Goal: Check status: Check status

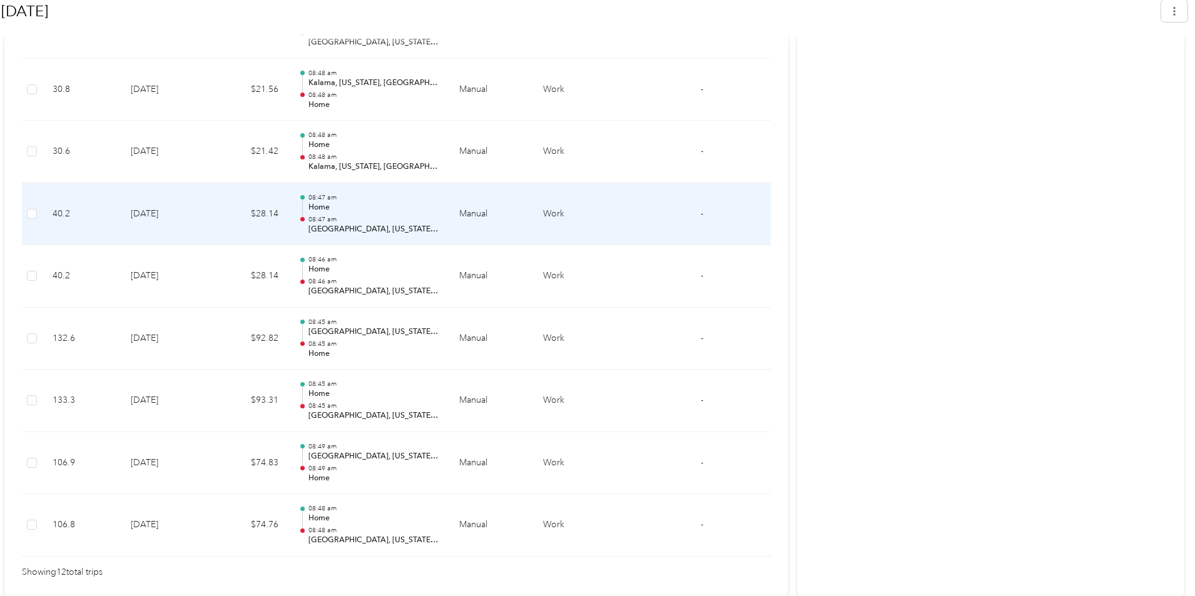
scroll to position [771, 0]
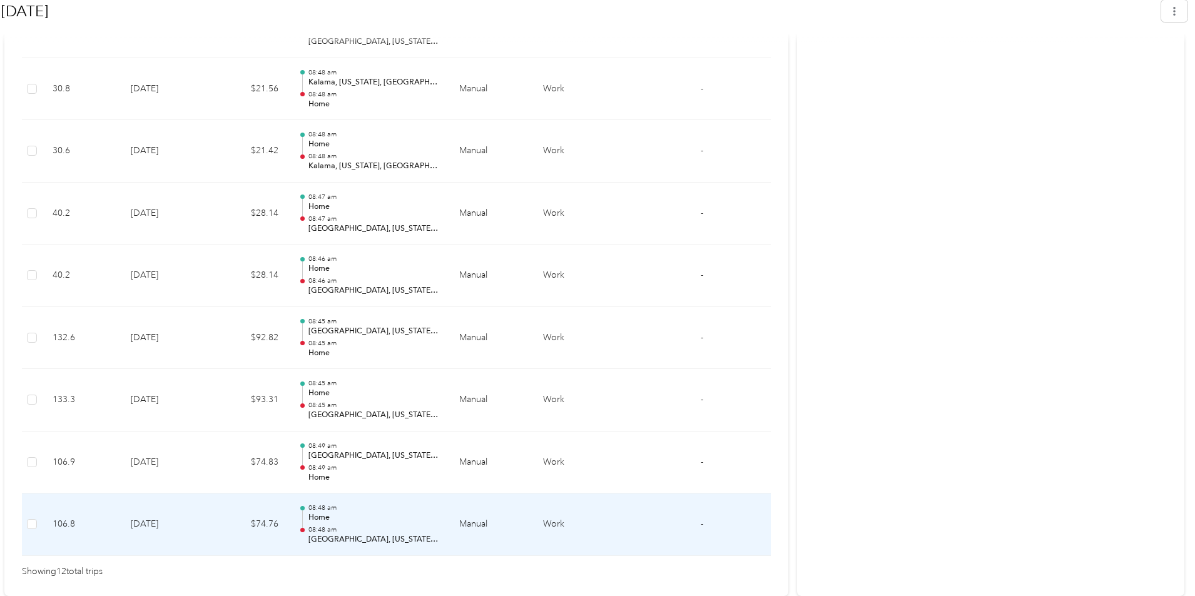
click at [26, 530] on td at bounding box center [32, 524] width 21 height 63
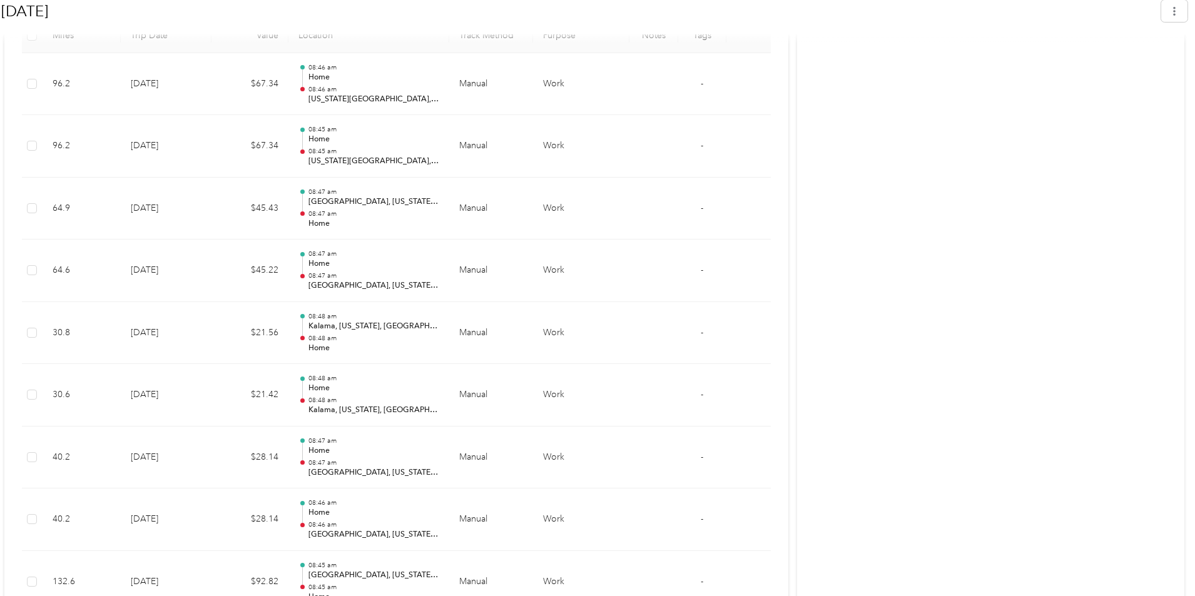
scroll to position [396, 0]
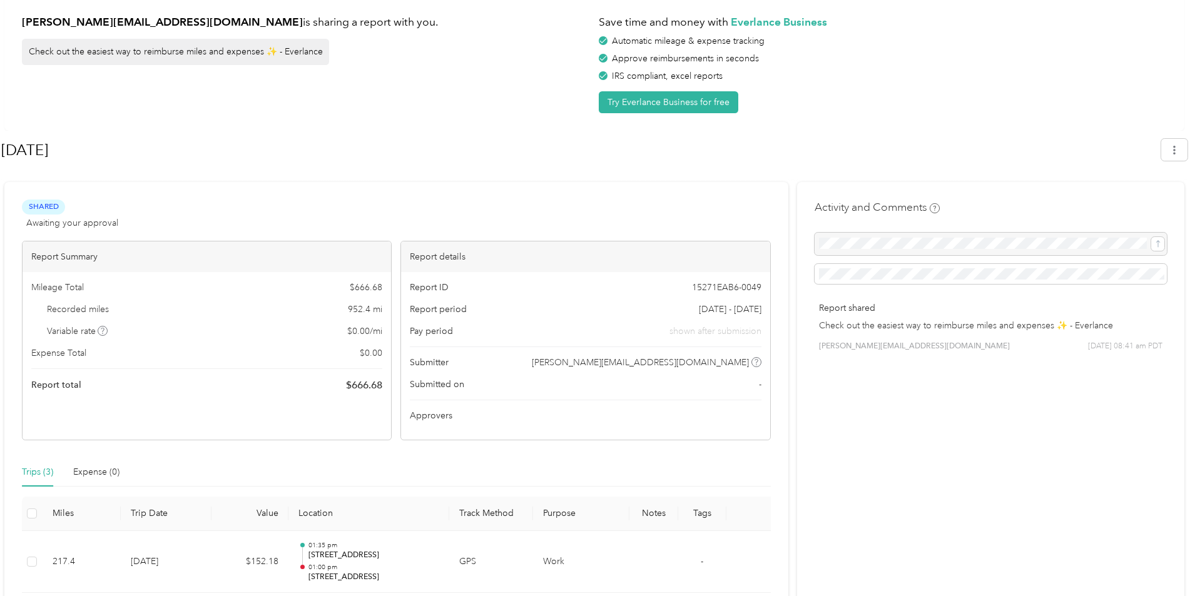
scroll to position [211, 0]
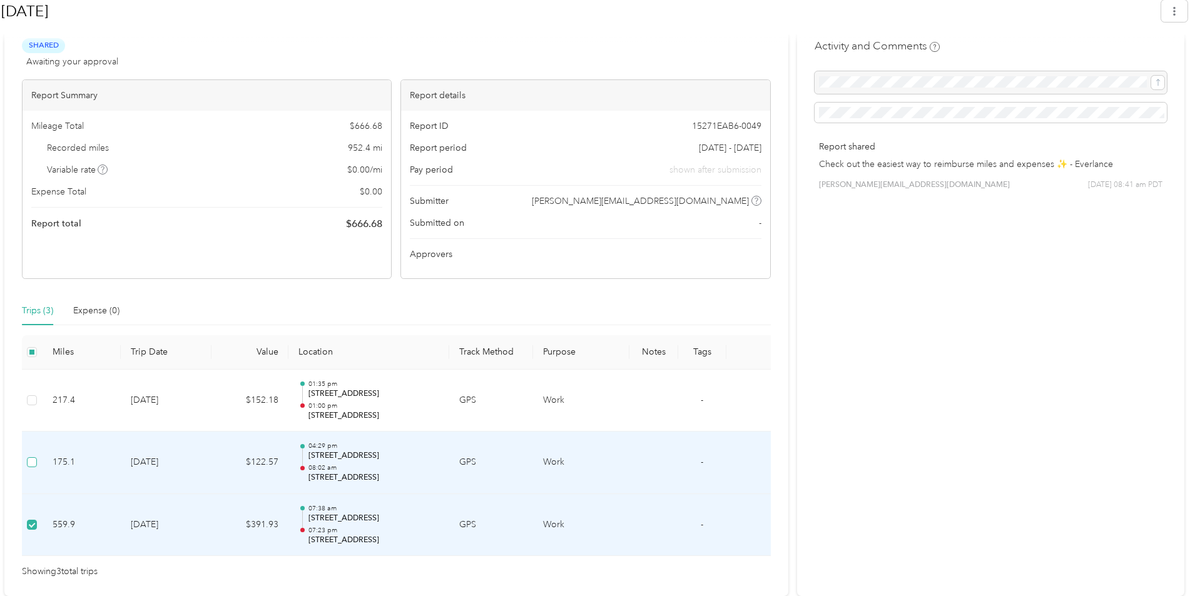
click at [29, 468] on label at bounding box center [32, 462] width 10 height 14
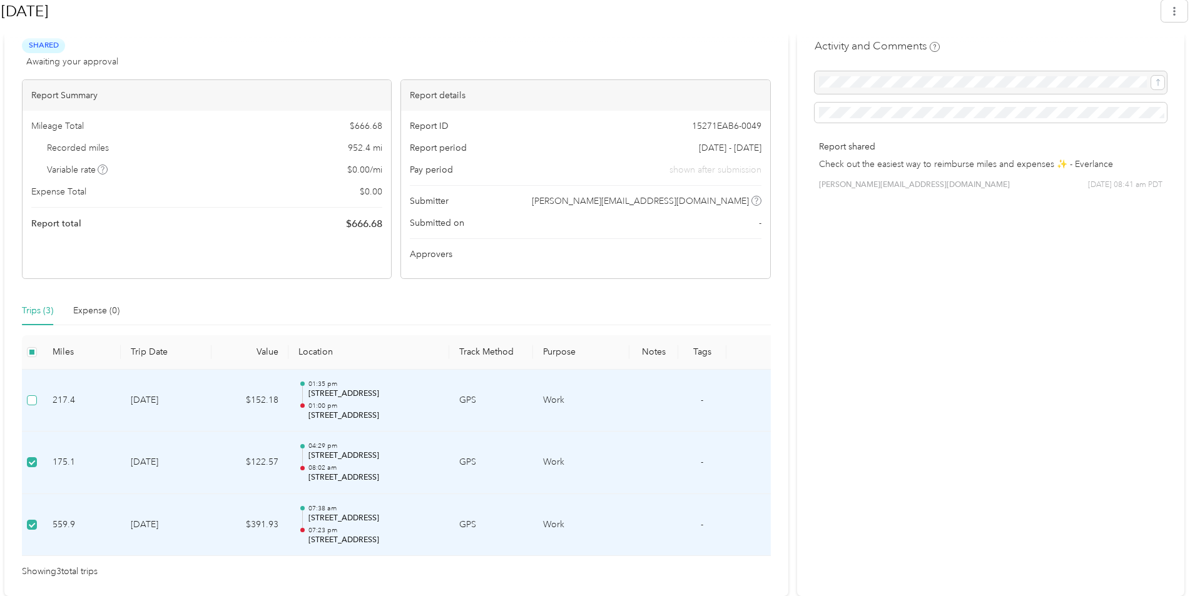
click at [33, 405] on label at bounding box center [32, 400] width 10 height 14
click at [41, 320] on div "Trips (3)" at bounding box center [37, 310] width 31 height 29
click at [100, 306] on div "Expense (0)" at bounding box center [96, 311] width 46 height 14
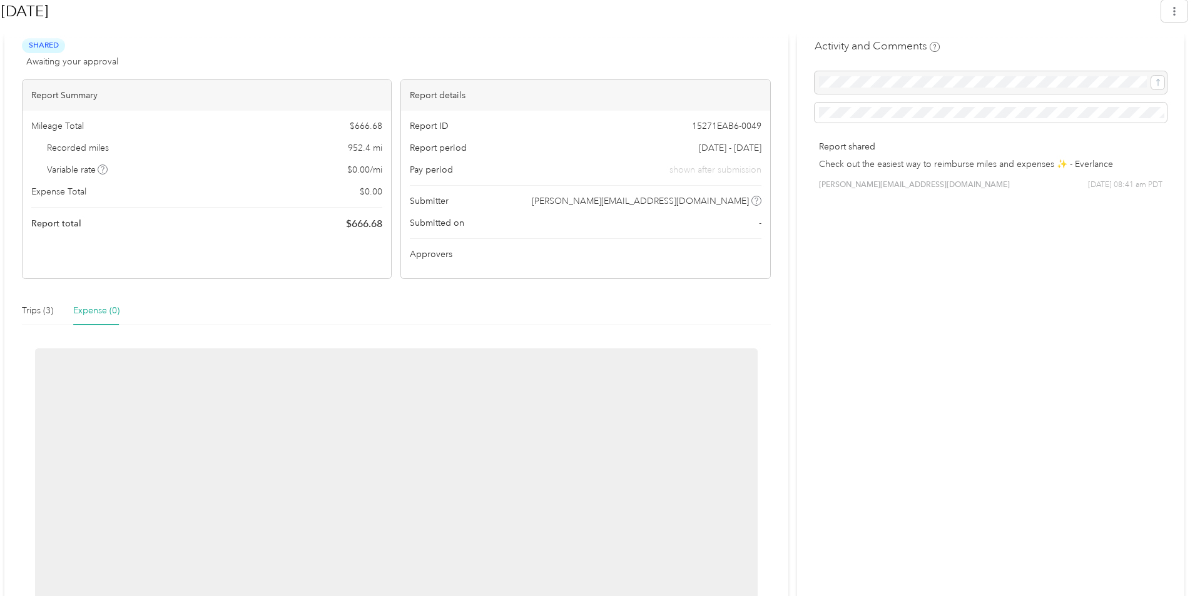
scroll to position [174, 0]
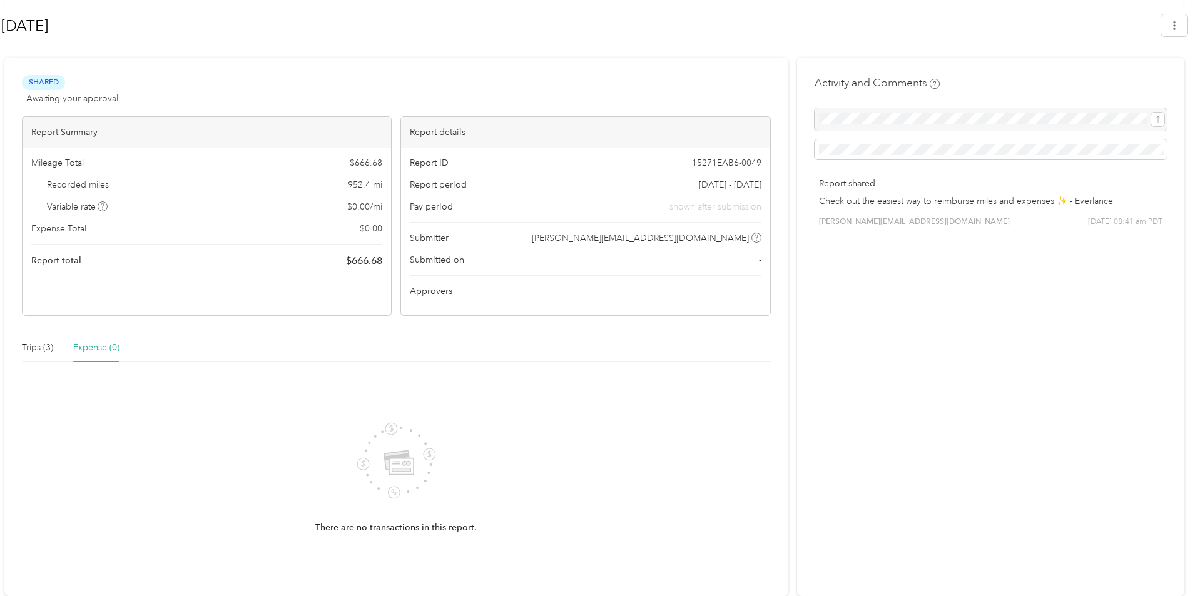
click at [50, 321] on div "Shared Awaiting your approval View activity & comments Report Summary Mileage T…" at bounding box center [396, 327] width 784 height 538
click at [48, 347] on div "Trips (3)" at bounding box center [37, 348] width 31 height 14
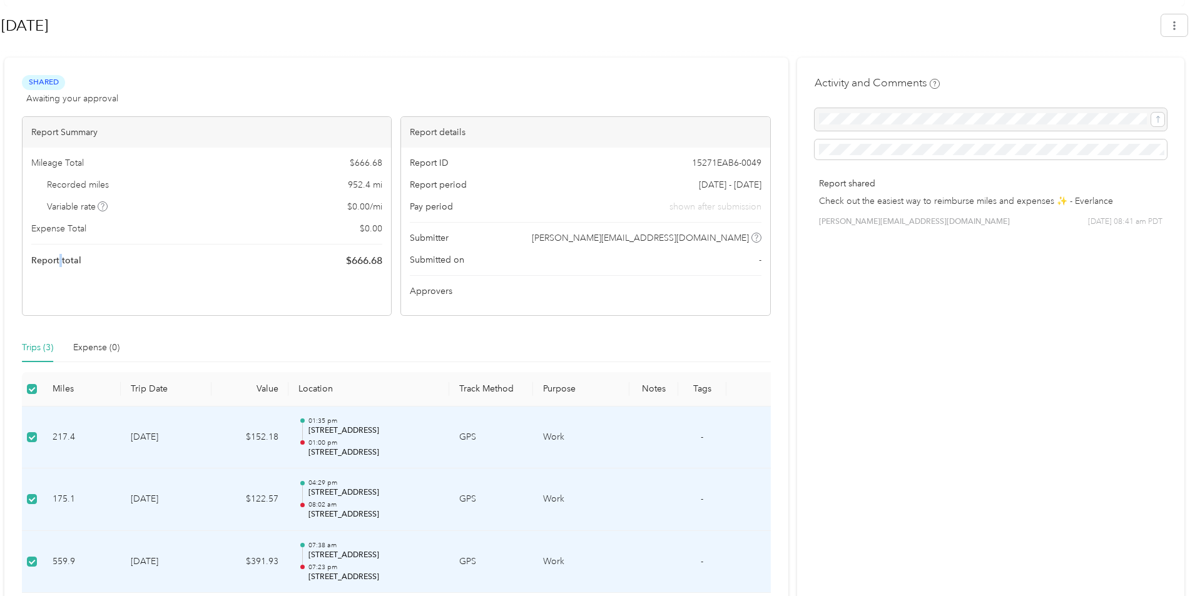
click at [60, 259] on span "Report total" at bounding box center [56, 260] width 50 height 13
click at [235, 100] on div "Shared Awaiting your approval View activity & comments" at bounding box center [396, 90] width 749 height 30
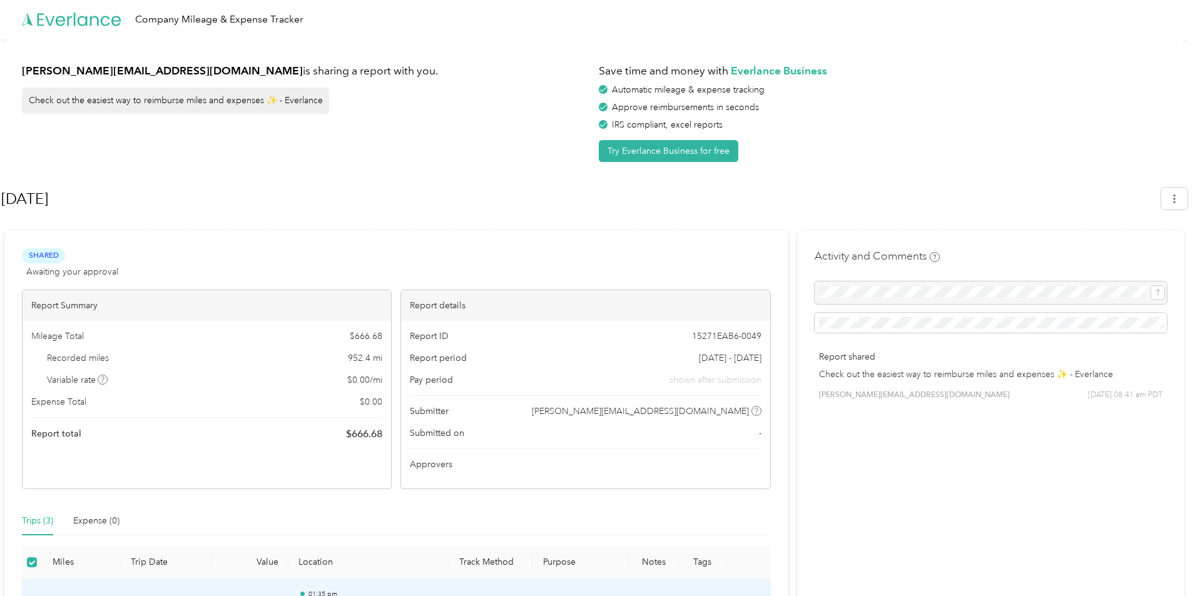
scroll to position [0, 0]
